Goal: Check status: Check status

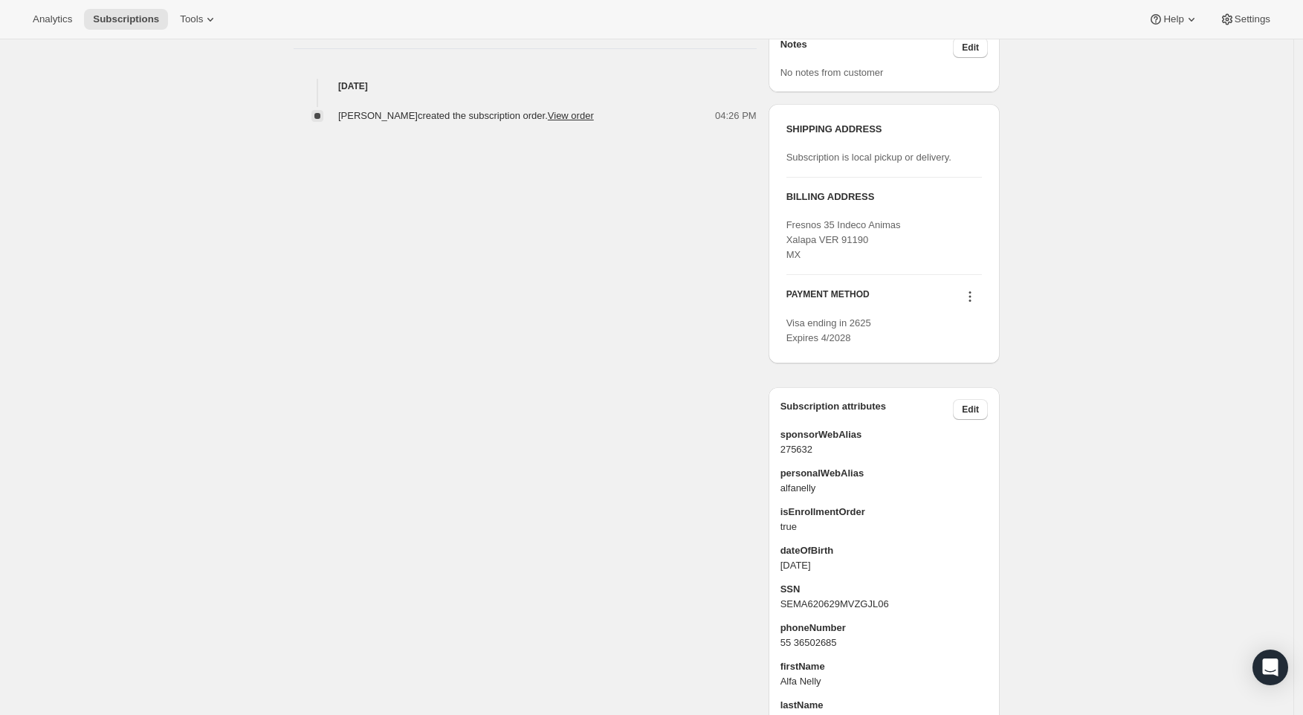
scroll to position [548, 0]
click at [972, 299] on icon at bounding box center [970, 300] width 2 height 2
click at [1013, 263] on div "Subscription #20721402161. This page is ready Subscription #20721402161 Success…" at bounding box center [647, 175] width 742 height 1369
